Goal: Transaction & Acquisition: Book appointment/travel/reservation

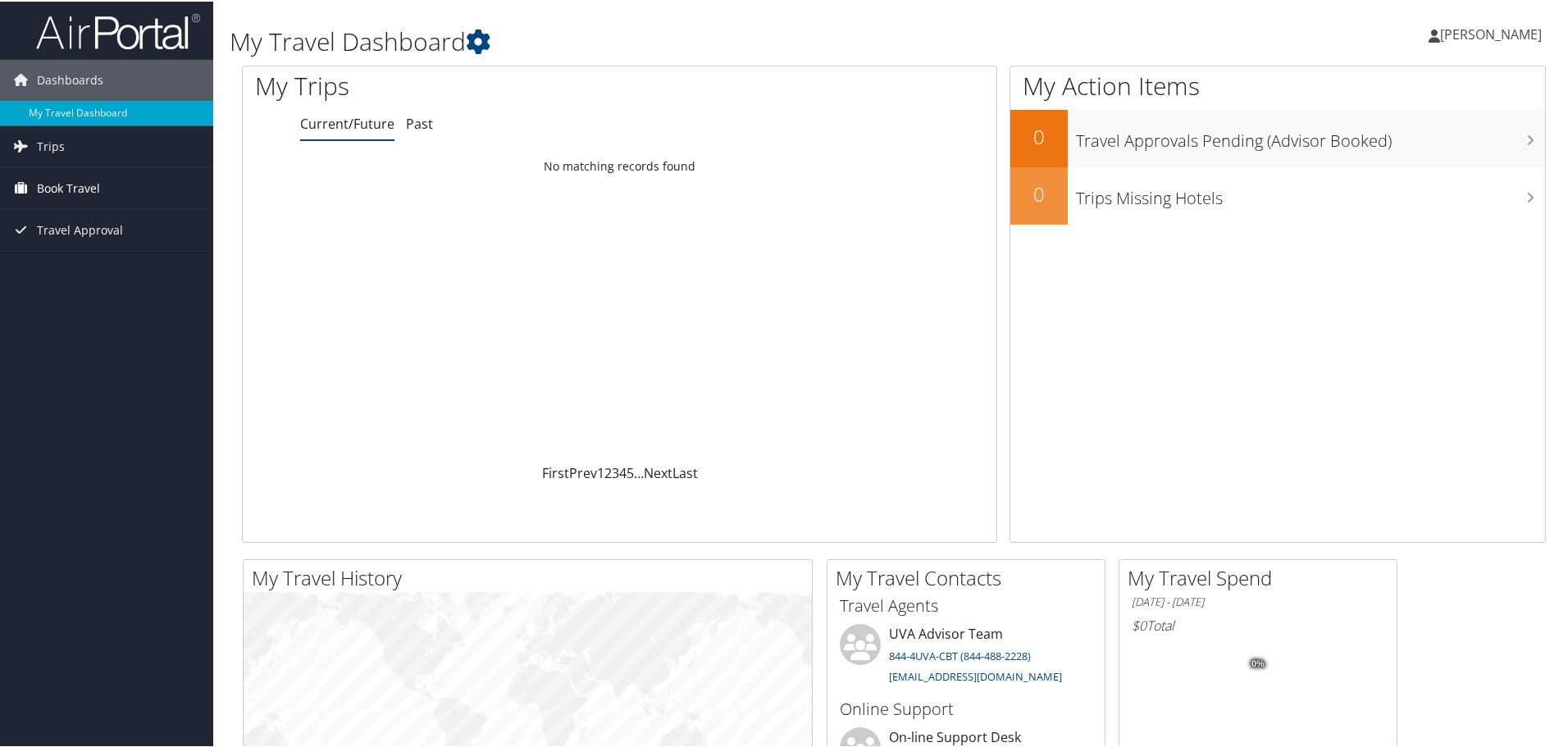
click at [89, 186] on span "Book Travel" at bounding box center [69, 187] width 63 height 41
click at [127, 264] on link "Book/Manage Online Trips" at bounding box center [107, 269] width 213 height 25
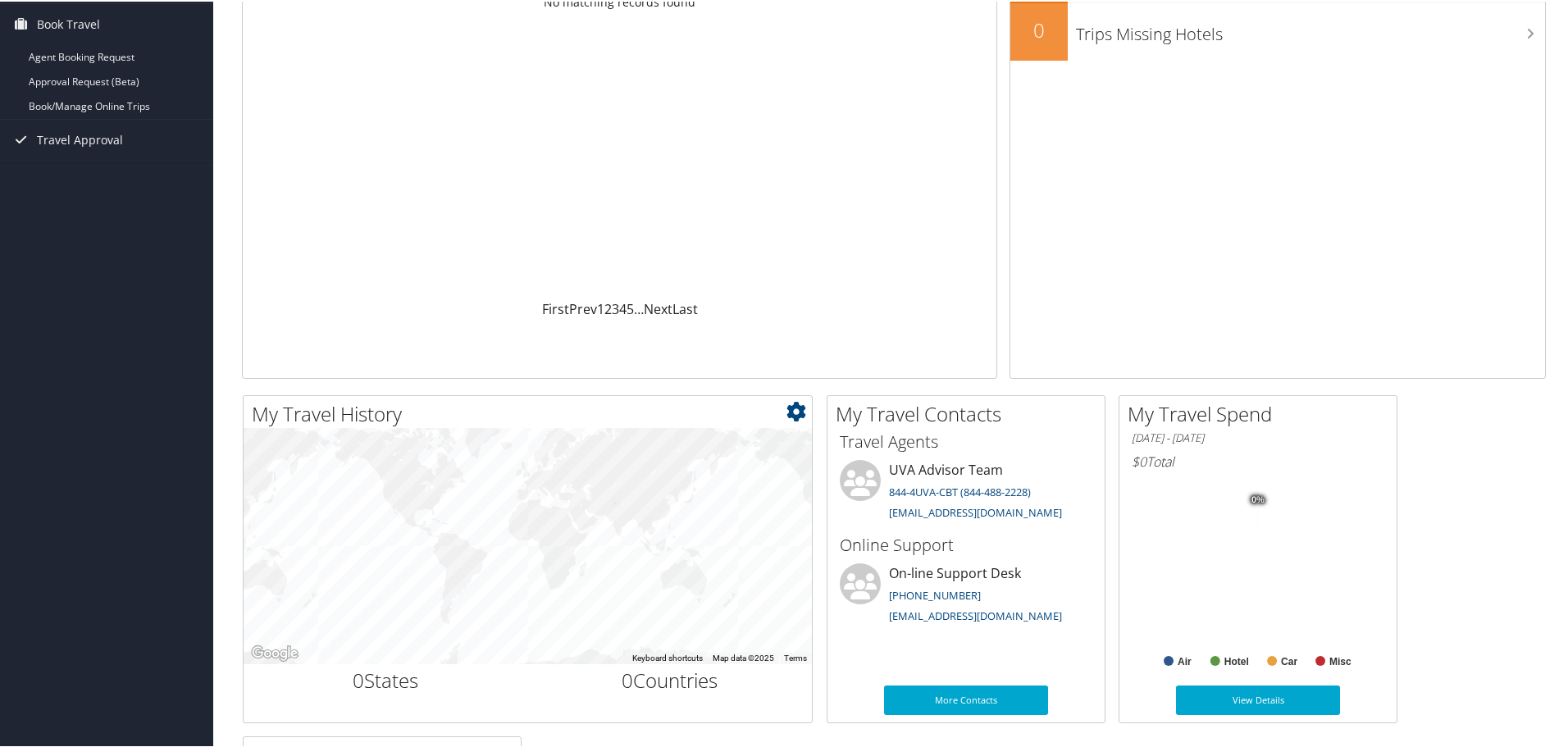
scroll to position [328, 0]
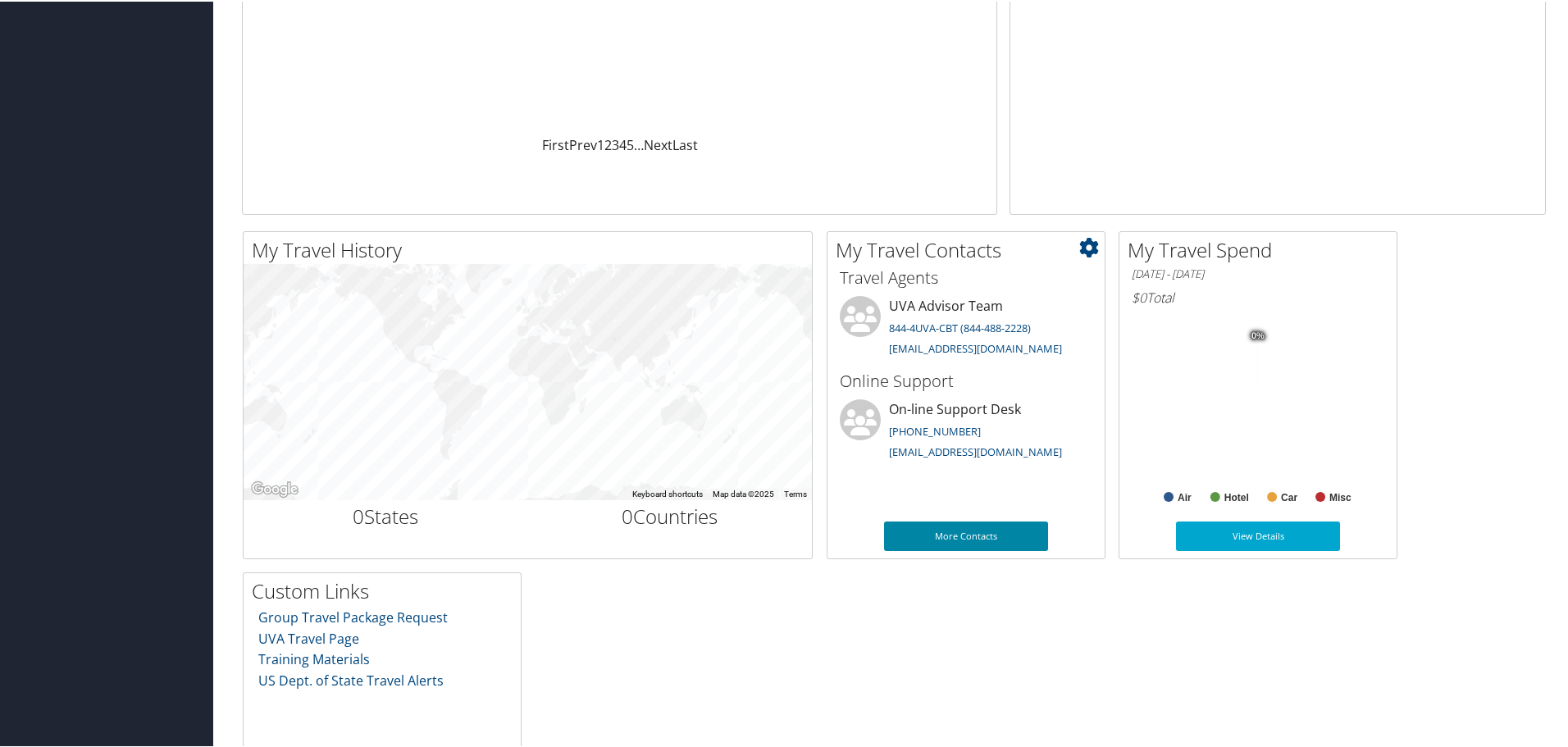
click at [936, 535] on link "More Contacts" at bounding box center [966, 535] width 164 height 29
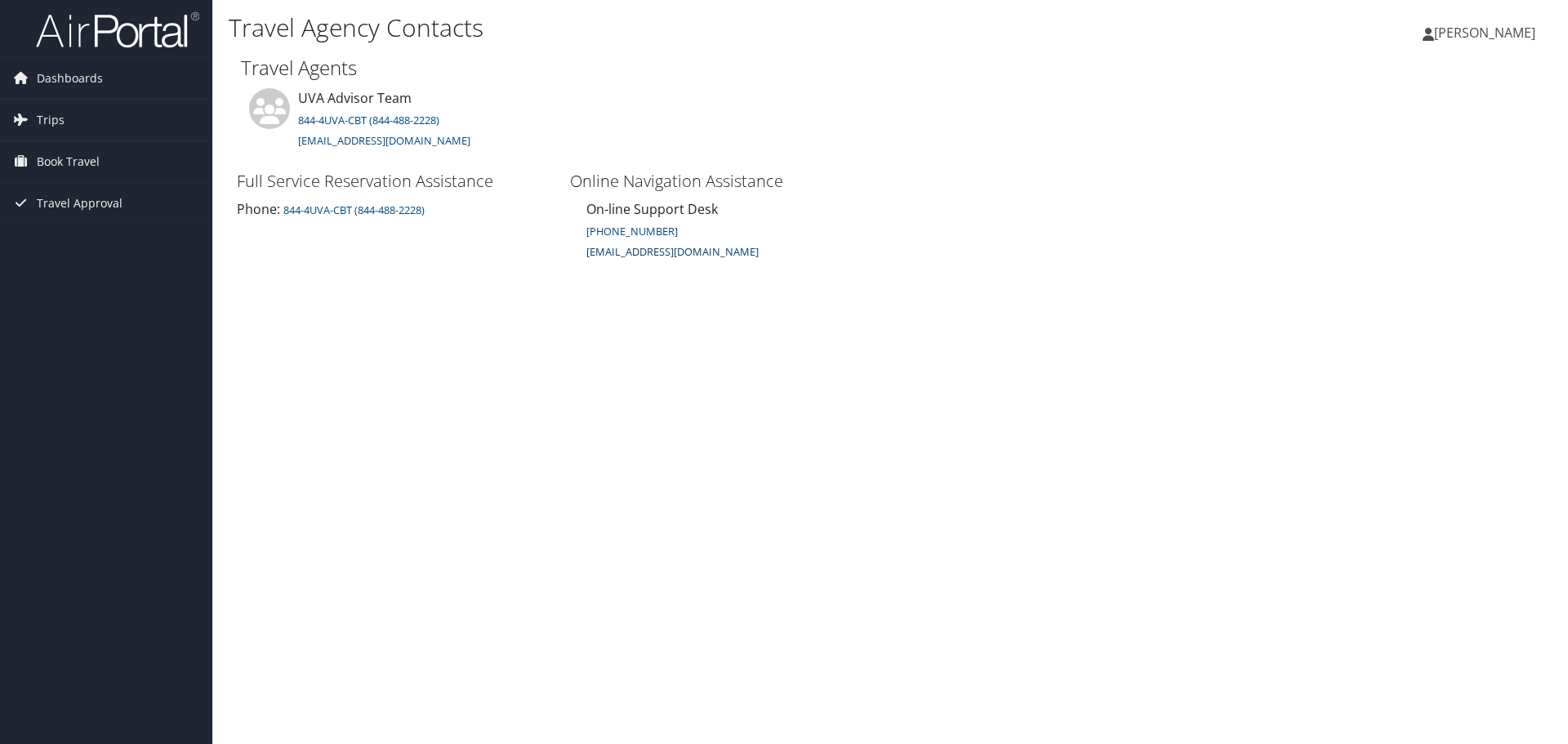
click at [662, 248] on small "[EMAIL_ADDRESS][DOMAIN_NAME]" at bounding box center [673, 252] width 172 height 15
click at [60, 165] on span "Book Travel" at bounding box center [68, 161] width 63 height 41
click at [78, 243] on link "Book/Manage Online Trips" at bounding box center [106, 244] width 212 height 25
